Goal: Information Seeking & Learning: Learn about a topic

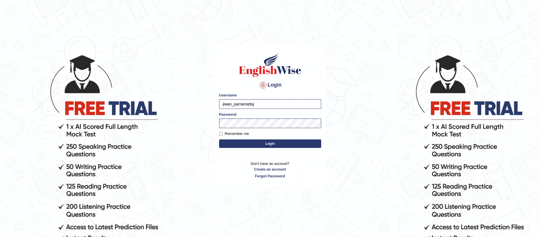
type input "jiwan_parramattaj"
click at [219, 140] on button "Login" at bounding box center [270, 144] width 102 height 8
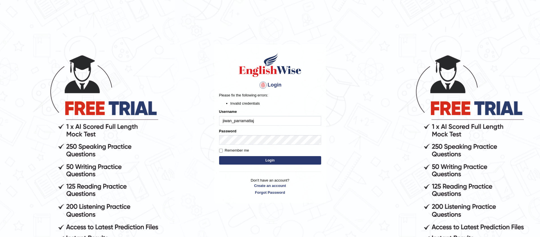
click at [247, 160] on button "Login" at bounding box center [270, 160] width 102 height 8
click at [256, 118] on input "jiwan_parramattaj" at bounding box center [270, 121] width 102 height 10
click at [256, 119] on input "jiwan_parramattaj" at bounding box center [270, 121] width 102 height 10
type input "jiwan_parramatta"
click at [268, 162] on button "Login" at bounding box center [270, 160] width 102 height 8
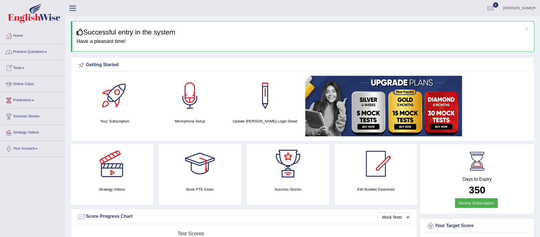
click at [24, 69] on span at bounding box center [23, 68] width 2 height 1
click at [25, 103] on link "History" at bounding box center [36, 101] width 53 height 10
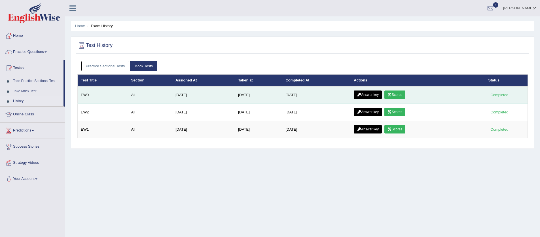
click at [396, 96] on link "Scores" at bounding box center [394, 95] width 21 height 8
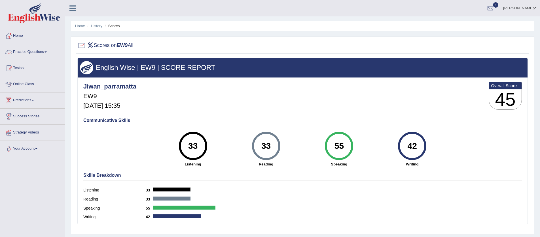
click at [49, 51] on link "Practice Questions" at bounding box center [32, 51] width 65 height 14
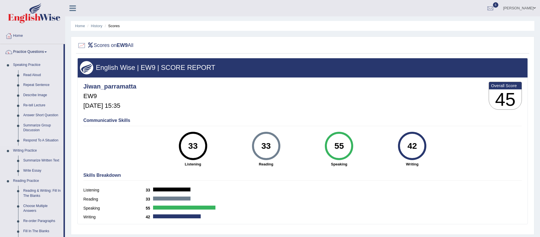
click at [42, 106] on link "Re-tell Lecture" at bounding box center [42, 106] width 43 height 10
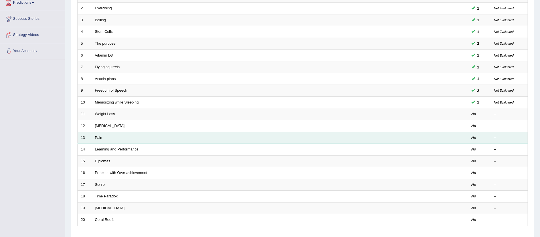
scroll to position [138, 0]
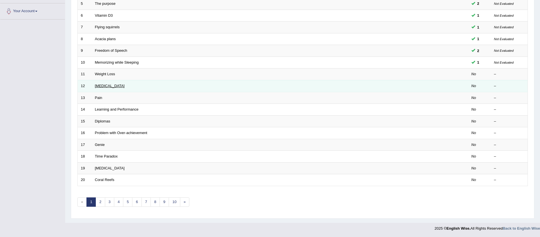
click at [100, 85] on link "[MEDICAL_DATA]" at bounding box center [110, 86] width 30 height 4
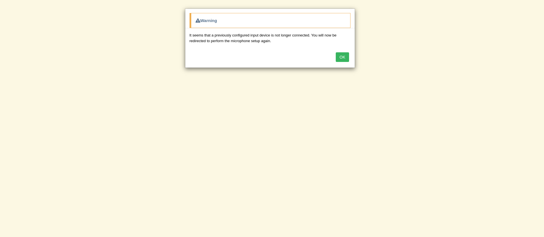
click at [343, 56] on button "OK" at bounding box center [342, 57] width 13 height 10
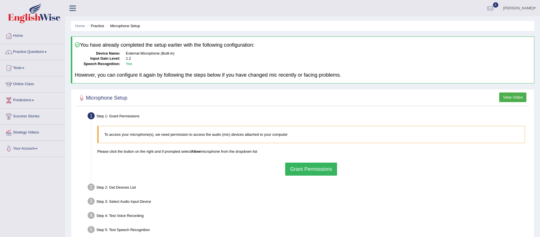
click at [326, 171] on button "Grant Permissions" at bounding box center [311, 169] width 52 height 13
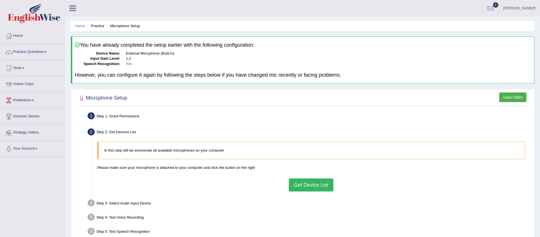
click at [316, 190] on button "Get Device List" at bounding box center [311, 185] width 44 height 13
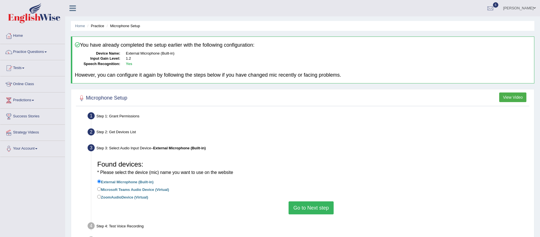
click at [313, 207] on button "Go to Next step" at bounding box center [310, 208] width 45 height 13
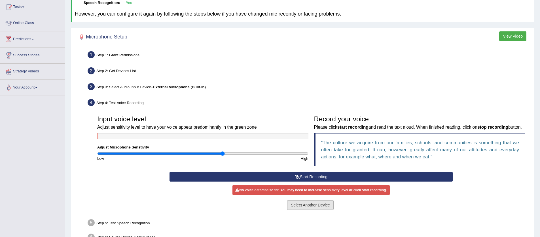
scroll to position [105, 0]
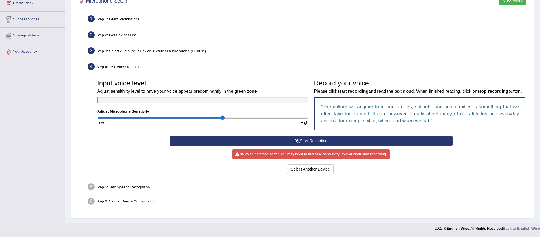
click at [318, 144] on button "Start Recording" at bounding box center [310, 141] width 283 height 10
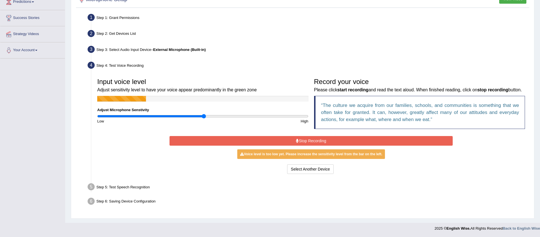
click at [203, 114] on input "range" at bounding box center [202, 116] width 211 height 5
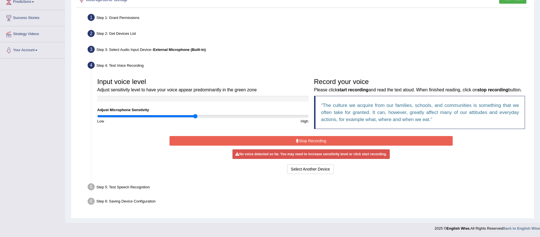
type input "0.94"
click at [196, 114] on input "range" at bounding box center [202, 116] width 211 height 5
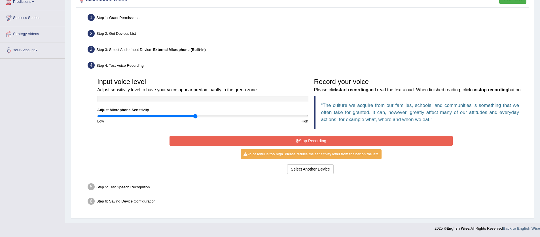
click at [309, 143] on button "Stop Recording" at bounding box center [310, 141] width 283 height 10
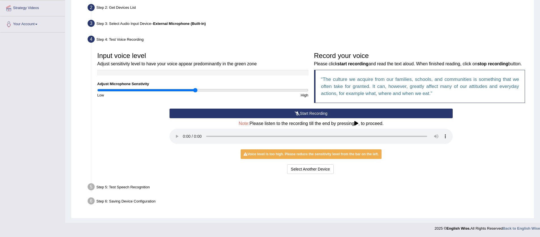
scroll to position [132, 0]
click at [358, 124] on icon at bounding box center [356, 123] width 4 height 5
click at [288, 111] on button "Start Recording" at bounding box center [310, 114] width 283 height 10
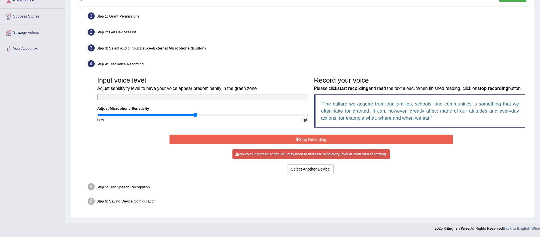
scroll to position [106, 0]
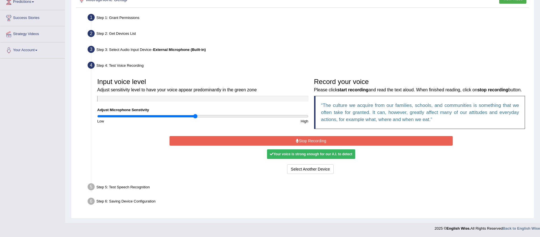
click at [309, 154] on div "Your voice is strong enough for our A.I. to detect" at bounding box center [311, 155] width 88 height 10
click at [309, 156] on div "Your voice is strong enough for our A.I. to detect" at bounding box center [311, 155] width 88 height 10
click at [294, 139] on button "Stop Recording" at bounding box center [310, 141] width 283 height 10
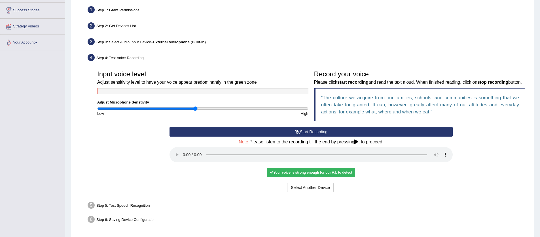
click at [327, 178] on div "Your voice is strong enough for our A.I. to detect" at bounding box center [311, 173] width 88 height 10
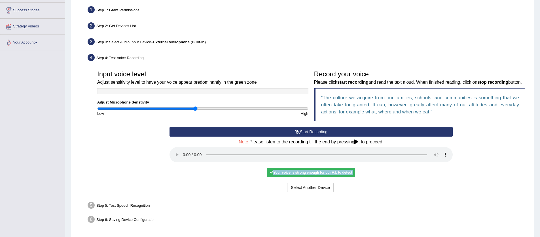
click at [205, 205] on ul "Step 1: Grant Permissions To access your microphone(s), we need permission to a…" at bounding box center [302, 116] width 450 height 222
click at [280, 178] on div "Your voice is strong enough for our A.I. to detect" at bounding box center [311, 173] width 88 height 10
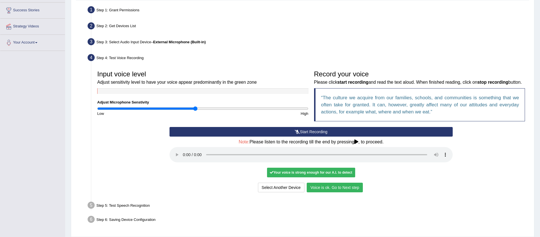
scroll to position [132, 0]
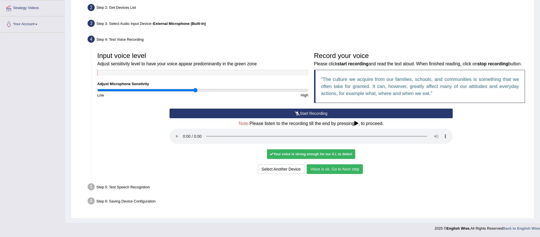
click at [333, 171] on button "Voice is ok. Go to Next step" at bounding box center [335, 170] width 56 height 10
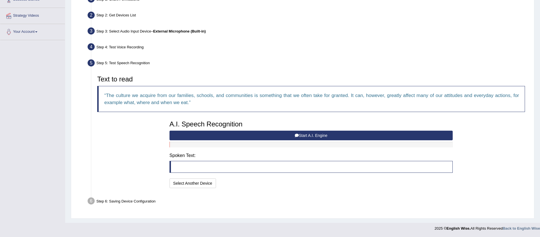
scroll to position [117, 0]
click at [327, 135] on button "Start A.I. Engine" at bounding box center [310, 136] width 283 height 10
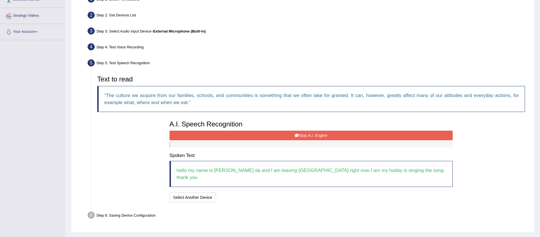
click at [295, 137] on icon at bounding box center [297, 136] width 4 height 4
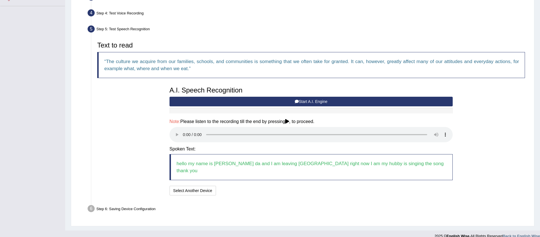
scroll to position [152, 0]
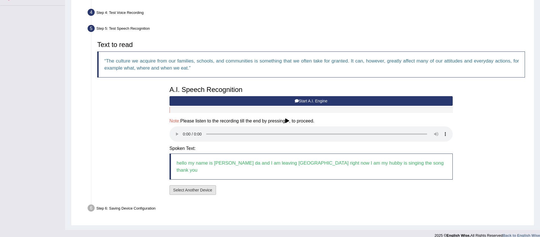
click at [201, 186] on button "Select Another Device" at bounding box center [192, 191] width 46 height 10
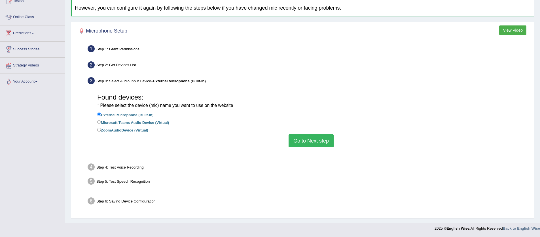
scroll to position [60, 0]
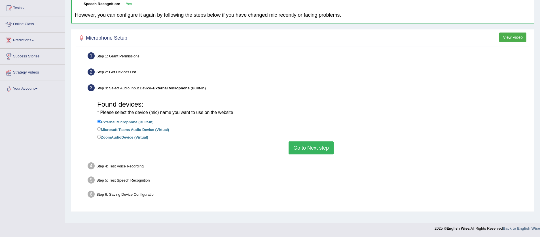
click at [310, 146] on button "Go to Next step" at bounding box center [310, 148] width 45 height 13
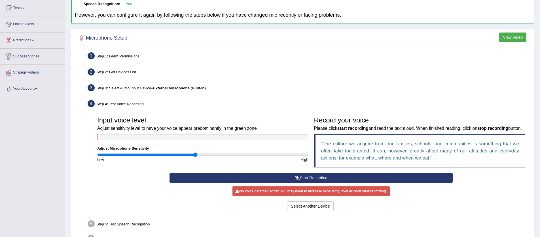
click at [322, 183] on button "Start Recording" at bounding box center [310, 178] width 283 height 10
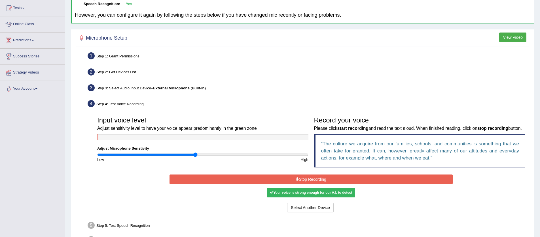
click at [340, 198] on div "Your voice is strong enough for our A.I. to detect" at bounding box center [311, 193] width 88 height 10
click at [305, 184] on button "Stop Recording" at bounding box center [310, 180] width 283 height 10
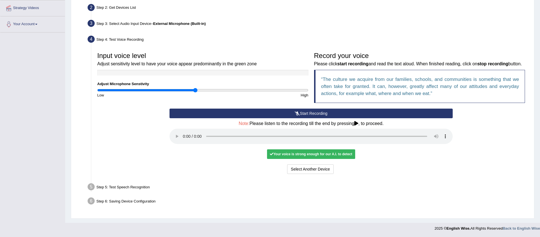
scroll to position [132, 0]
click at [331, 170] on button "Voice is ok. Go to Next step" at bounding box center [335, 170] width 56 height 10
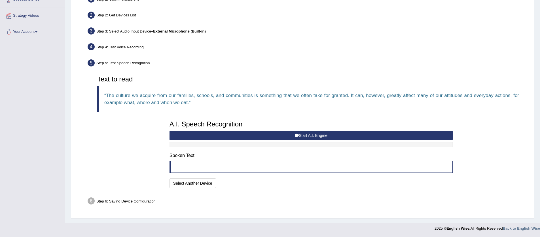
scroll to position [117, 0]
click at [309, 137] on button "Start A.I. Engine" at bounding box center [310, 136] width 283 height 10
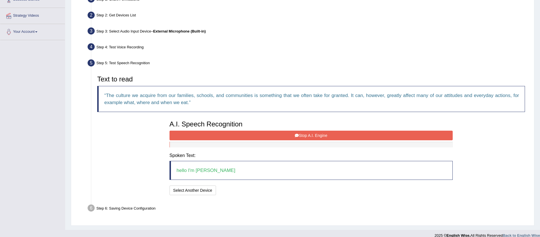
click at [307, 138] on button "Stop A.I. Engine" at bounding box center [310, 136] width 283 height 10
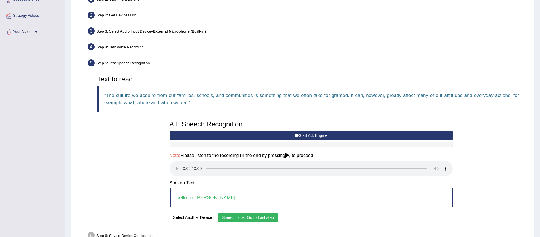
click at [236, 217] on button "Speech is ok. Go to Last step" at bounding box center [247, 218] width 59 height 10
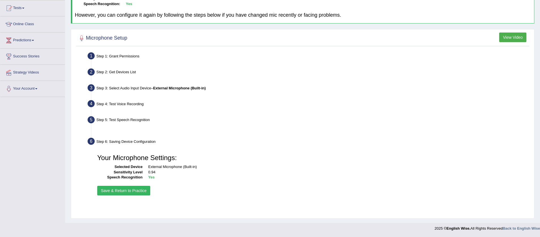
scroll to position [60, 0]
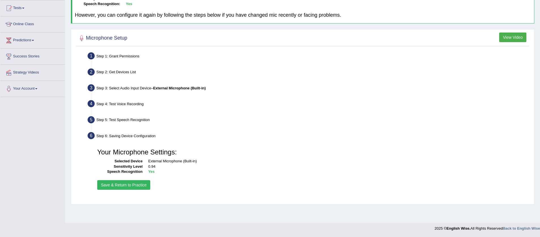
click at [130, 186] on button "Save & Return to Practice" at bounding box center [123, 185] width 53 height 10
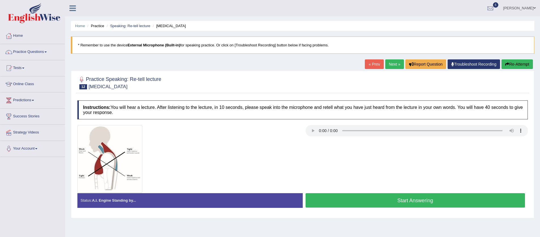
click at [361, 200] on button "Start Answering" at bounding box center [415, 200] width 220 height 14
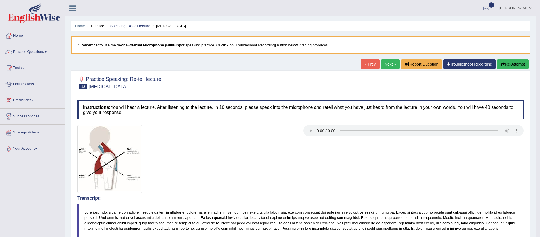
click at [27, 67] on link "Tests" at bounding box center [32, 67] width 65 height 14
click at [29, 100] on link "History" at bounding box center [36, 101] width 53 height 10
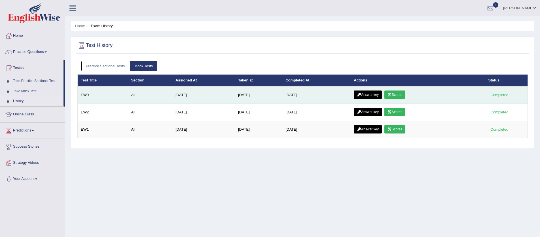
click at [404, 94] on link "Scores" at bounding box center [394, 95] width 21 height 8
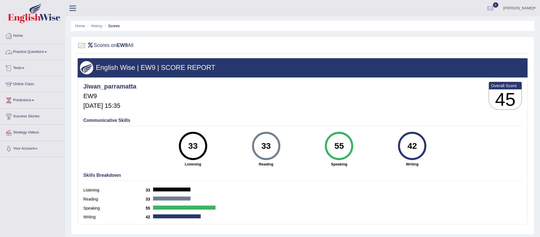
click at [27, 67] on link "Tests" at bounding box center [32, 67] width 65 height 14
click at [42, 81] on link "Take Practice Sectional Test" at bounding box center [36, 81] width 53 height 10
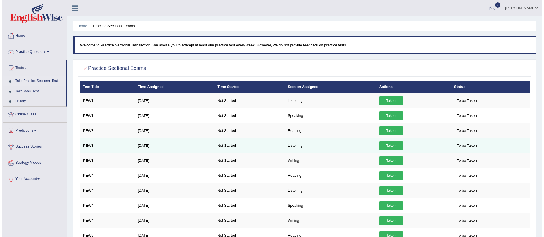
scroll to position [1, 0]
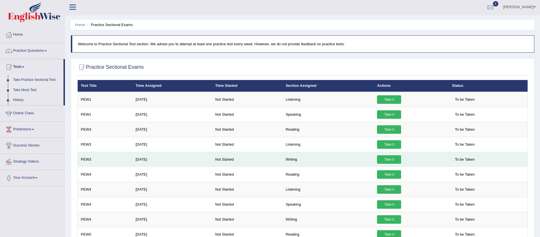
click at [389, 158] on link "Take it" at bounding box center [389, 160] width 24 height 8
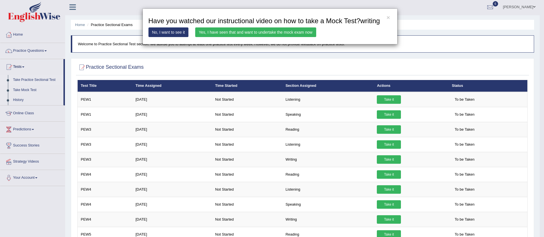
click at [289, 37] on link "Yes, I have seen that and want to undertake the mock exam now" at bounding box center [255, 32] width 121 height 10
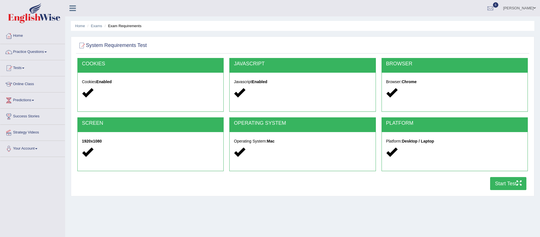
click at [493, 183] on button "Start Test" at bounding box center [508, 183] width 36 height 13
